Goal: Navigation & Orientation: Understand site structure

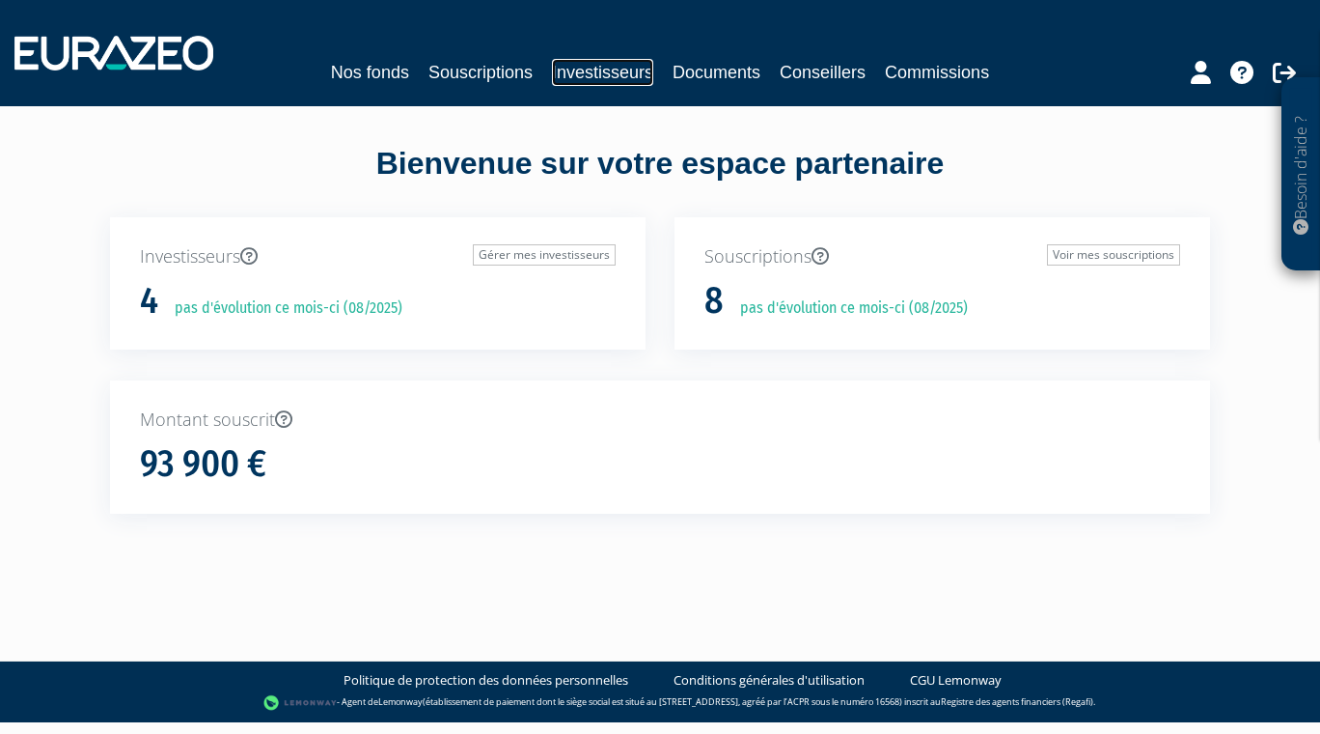
click at [583, 70] on link "Investisseurs" at bounding box center [602, 72] width 101 height 27
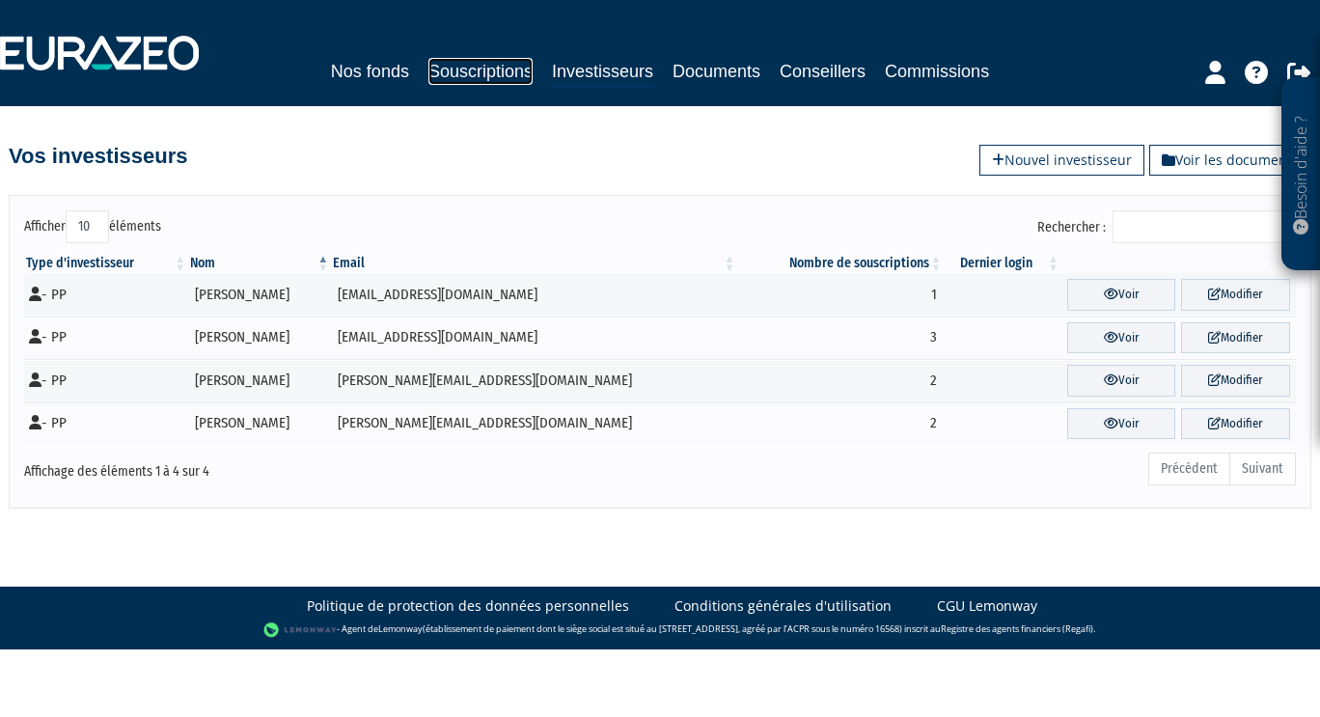
click at [476, 65] on link "Souscriptions" at bounding box center [481, 71] width 104 height 27
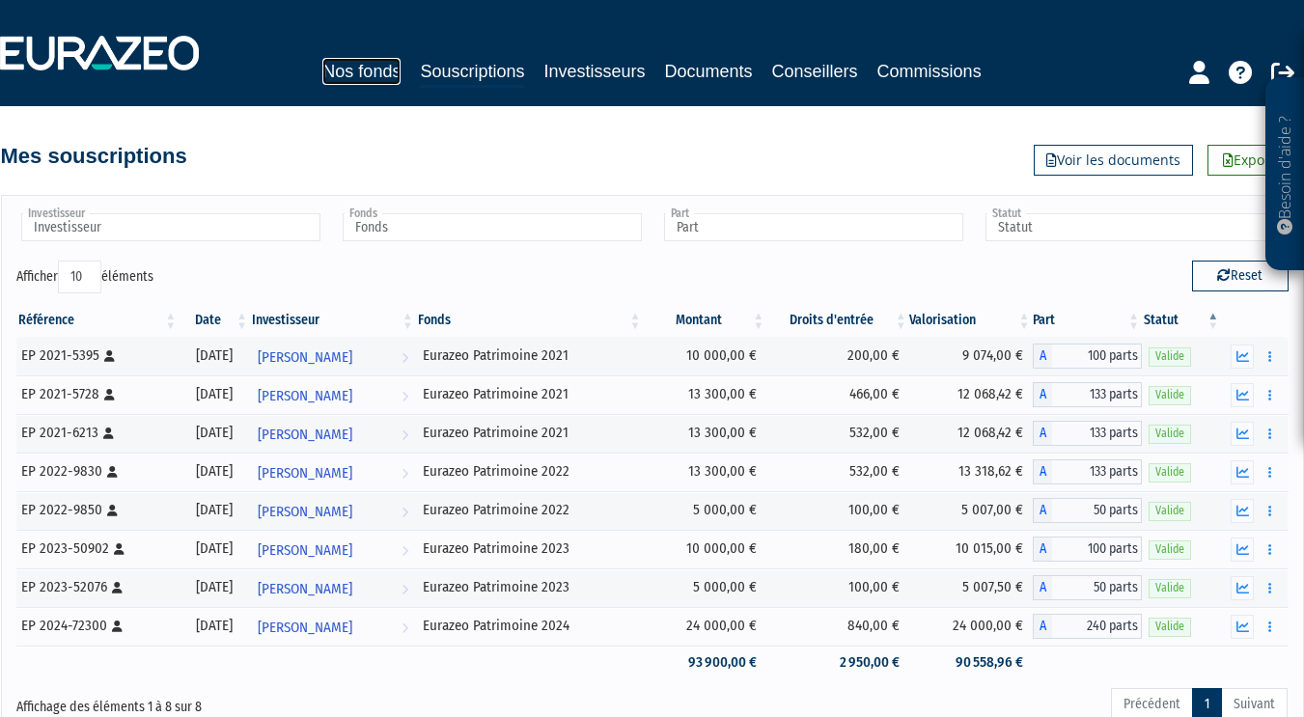
click at [368, 69] on link "Nos fonds" at bounding box center [361, 71] width 78 height 27
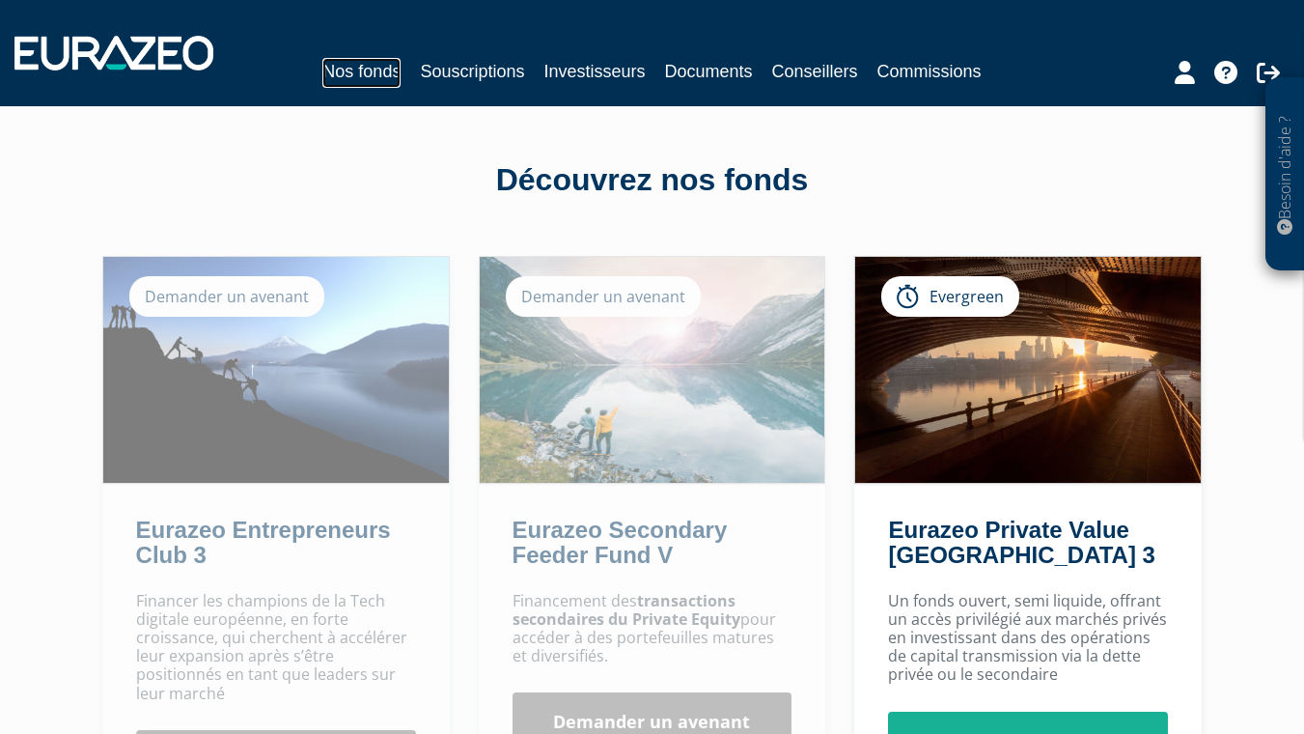
click at [375, 67] on link "Nos fonds" at bounding box center [361, 73] width 78 height 30
click at [594, 69] on link "Investisseurs" at bounding box center [593, 71] width 101 height 27
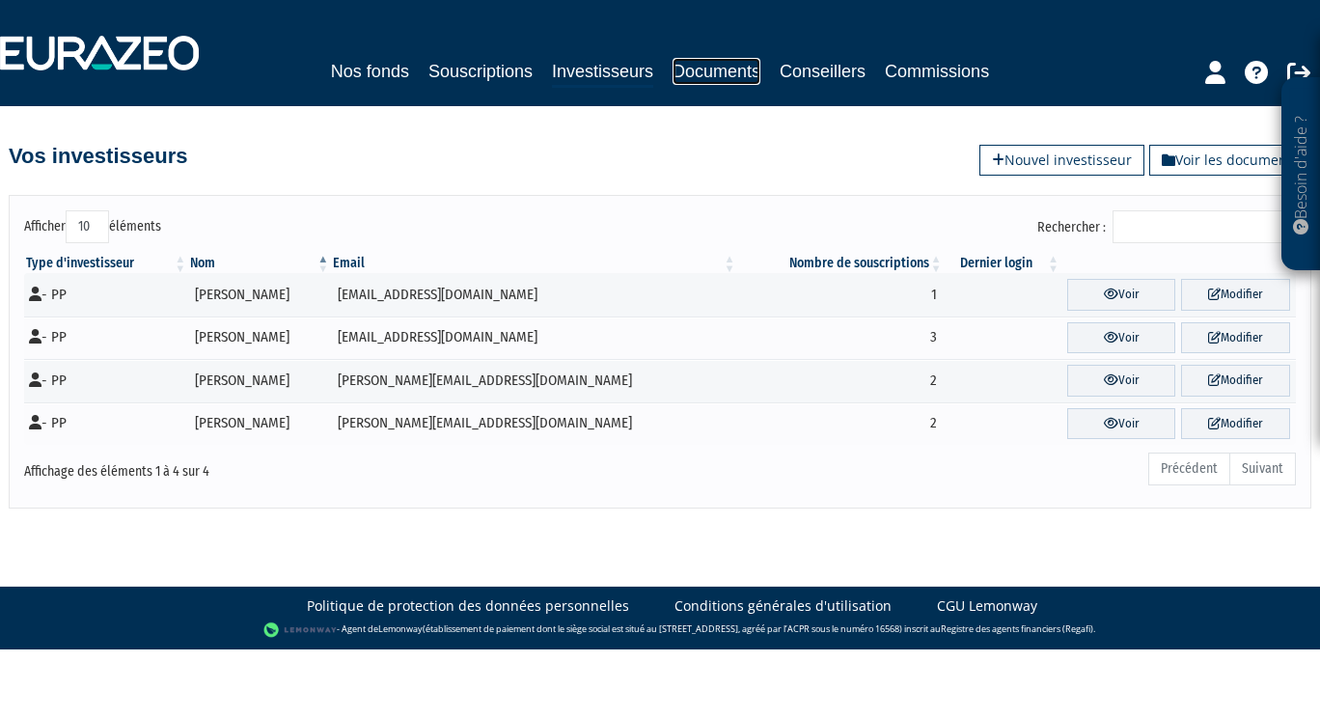
click at [732, 66] on link "Documents" at bounding box center [717, 71] width 88 height 27
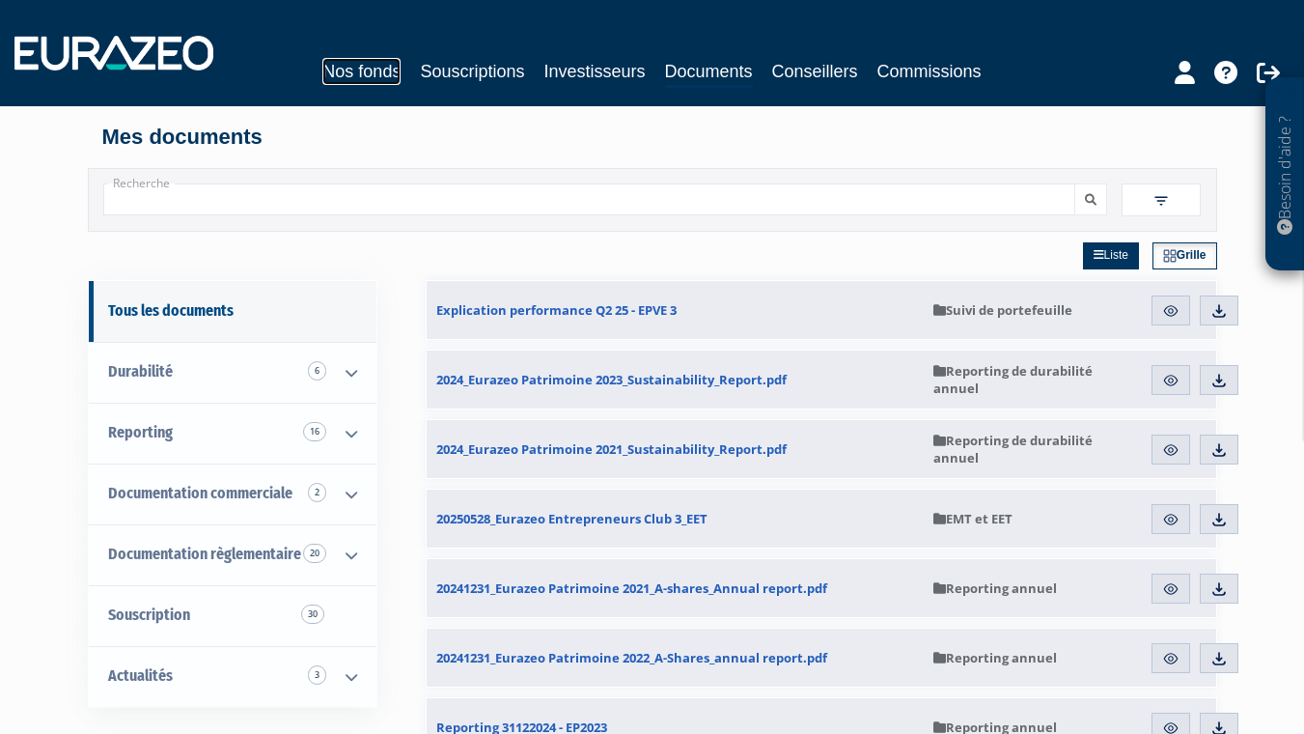
click at [360, 72] on link "Nos fonds" at bounding box center [361, 71] width 78 height 27
